Goal: Task Accomplishment & Management: Use online tool/utility

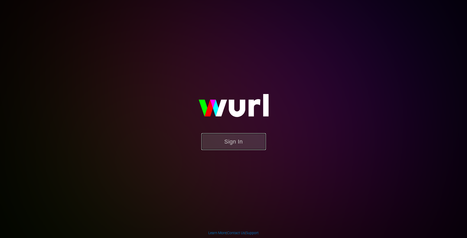
click at [218, 145] on button "Sign In" at bounding box center [233, 141] width 65 height 17
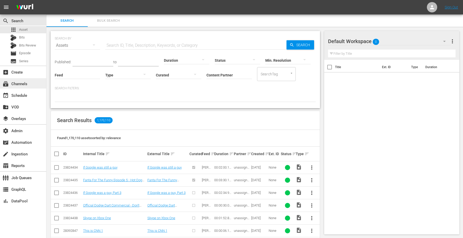
click at [26, 85] on div "subscriptions Channels" at bounding box center [14, 83] width 29 height 5
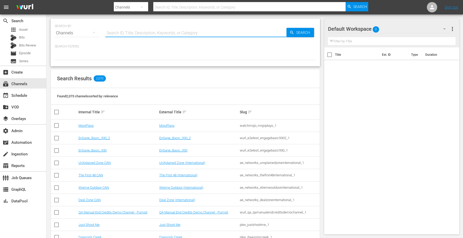
click at [149, 36] on input "text" at bounding box center [195, 33] width 181 height 12
type input "overti"
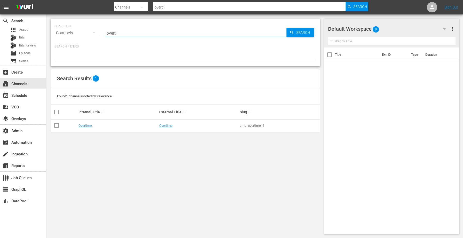
type input "Overtime"
click at [88, 126] on link "Overtime" at bounding box center [84, 126] width 13 height 4
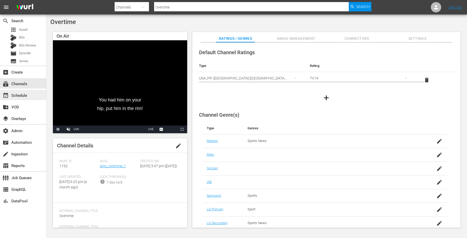
click at [15, 94] on div "event_available Schedule" at bounding box center [14, 94] width 29 height 5
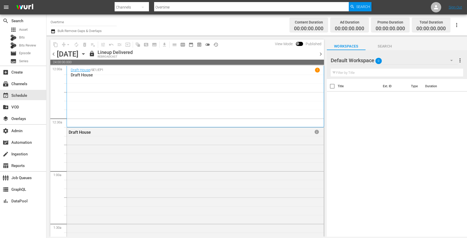
click at [456, 27] on icon "button" at bounding box center [457, 25] width 6 height 6
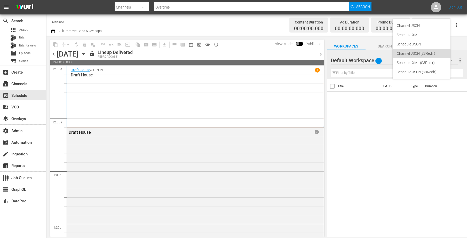
click at [422, 56] on div "Channel JSON (S3Redir)" at bounding box center [422, 53] width 50 height 9
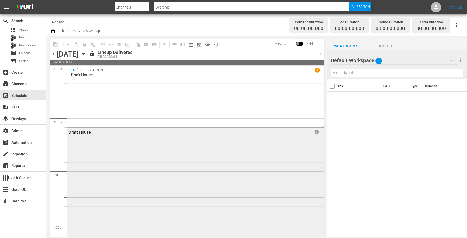
click at [125, 95] on div "Draft House / SE1 / EP1 1 Draft House" at bounding box center [195, 97] width 249 height 58
